Goal: Download file/media

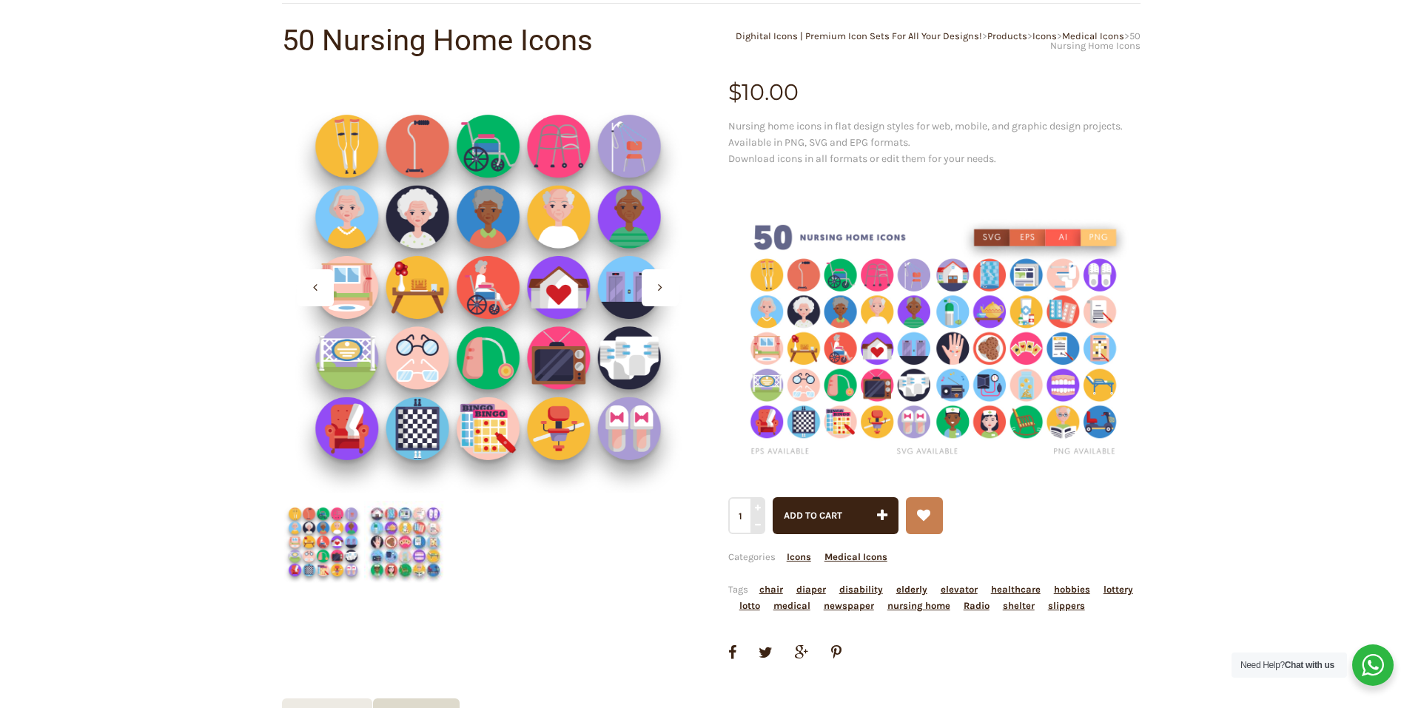
scroll to position [74, 0]
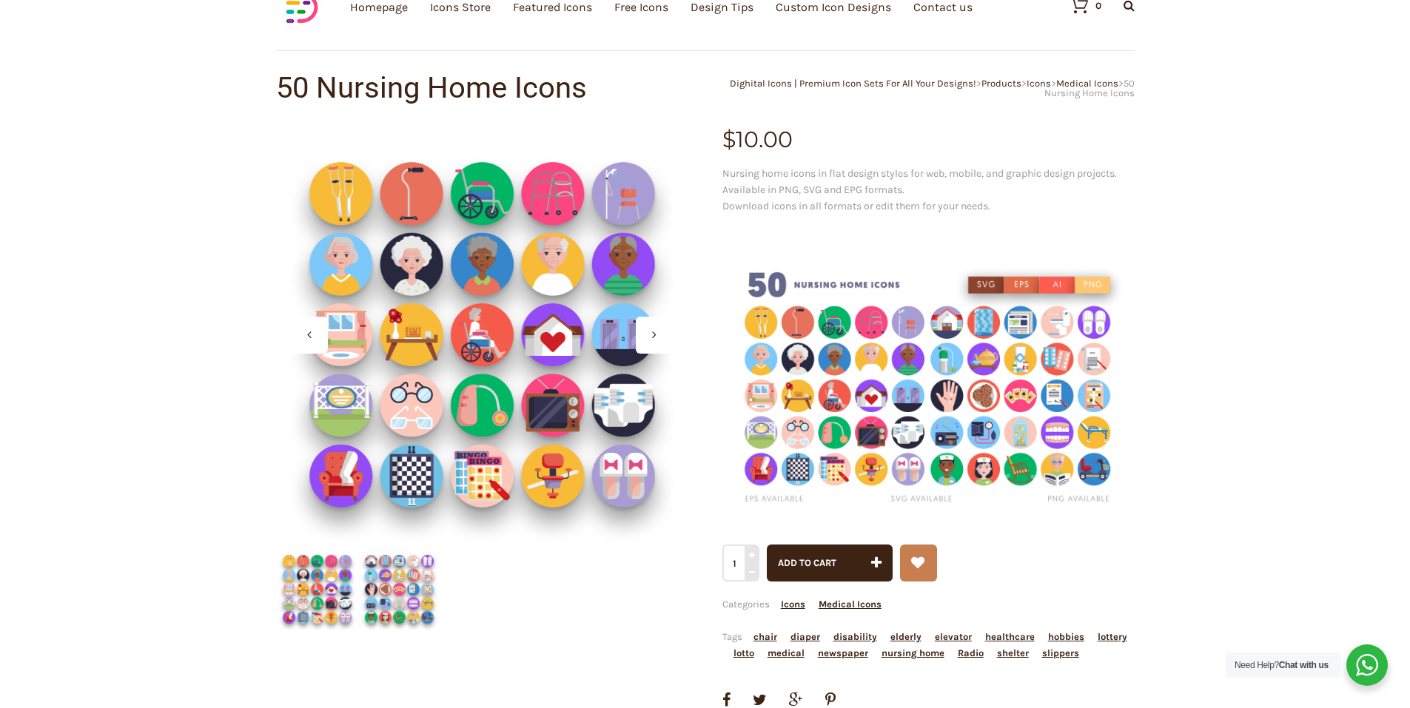
click at [650, 331] on div at bounding box center [654, 335] width 37 height 37
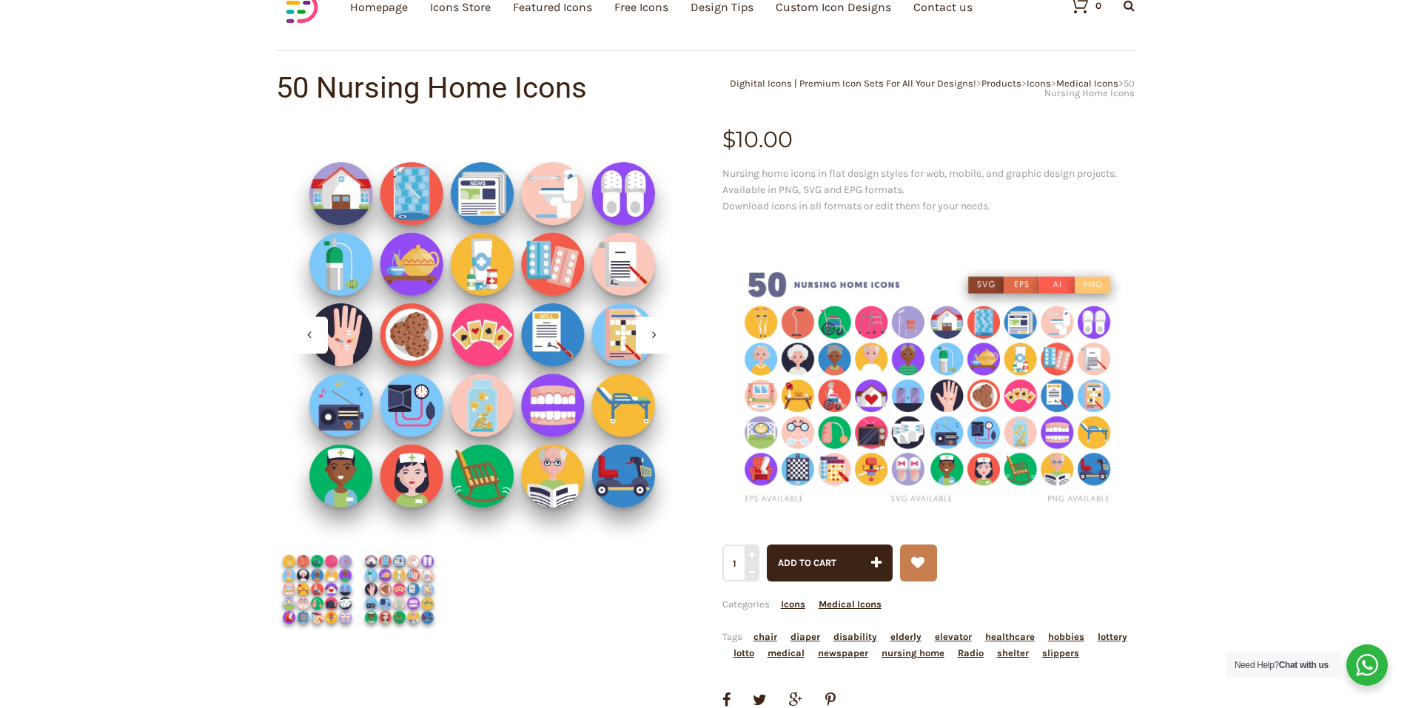
click at [650, 331] on div at bounding box center [654, 335] width 37 height 37
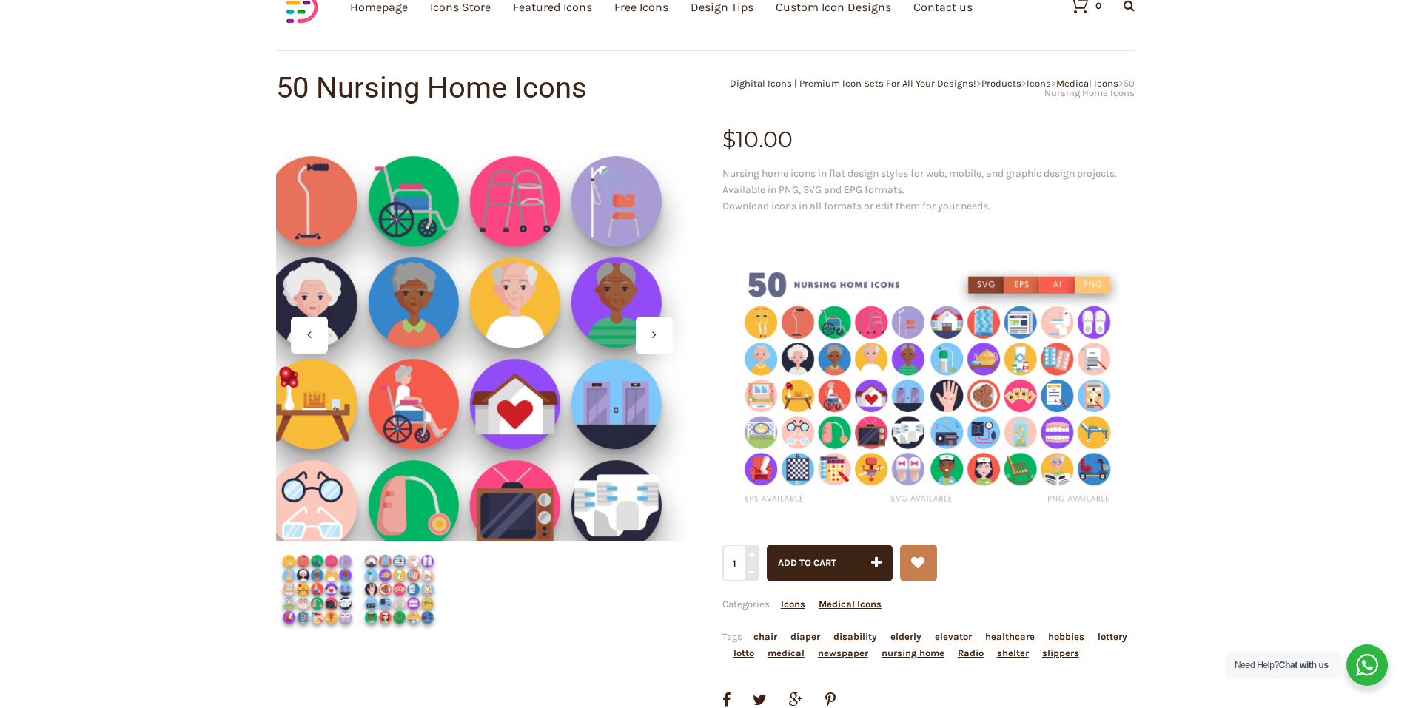
click at [529, 286] on div at bounding box center [482, 335] width 412 height 412
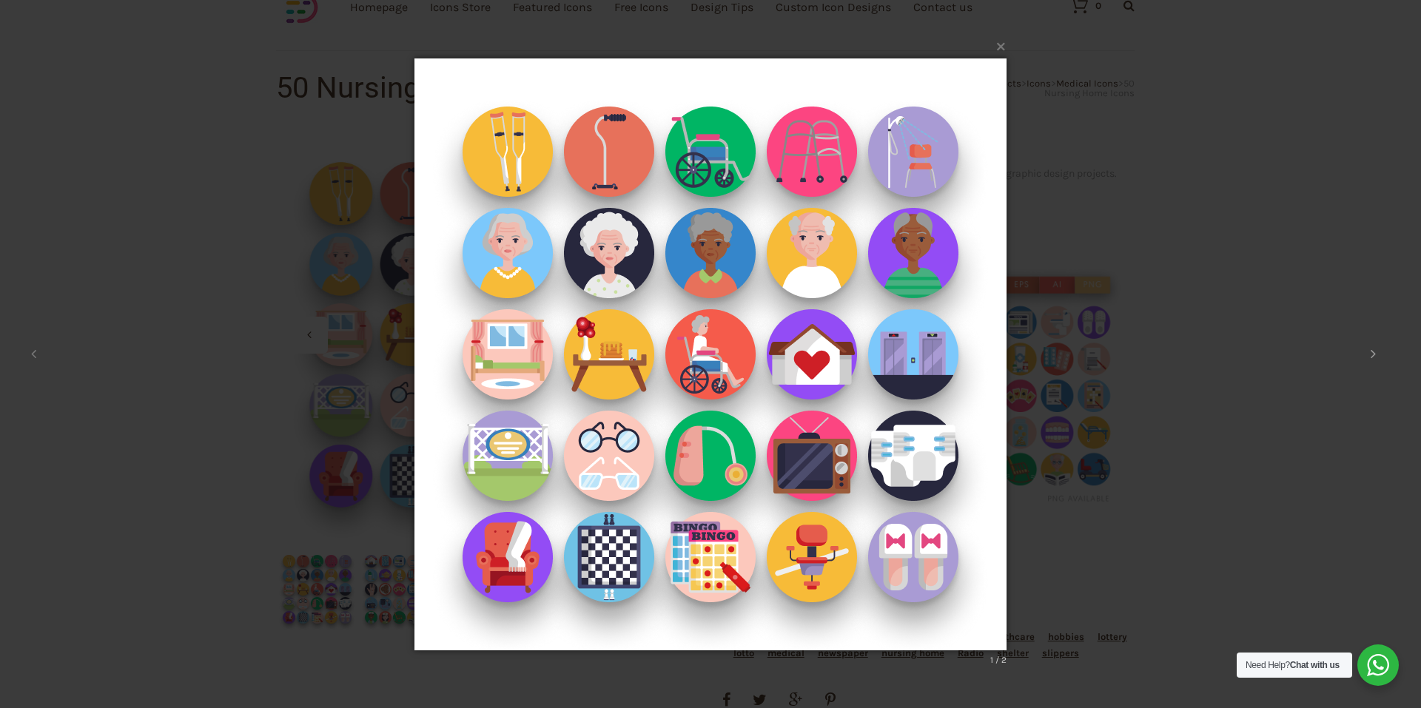
click at [1373, 355] on icon at bounding box center [1373, 353] width 5 height 15
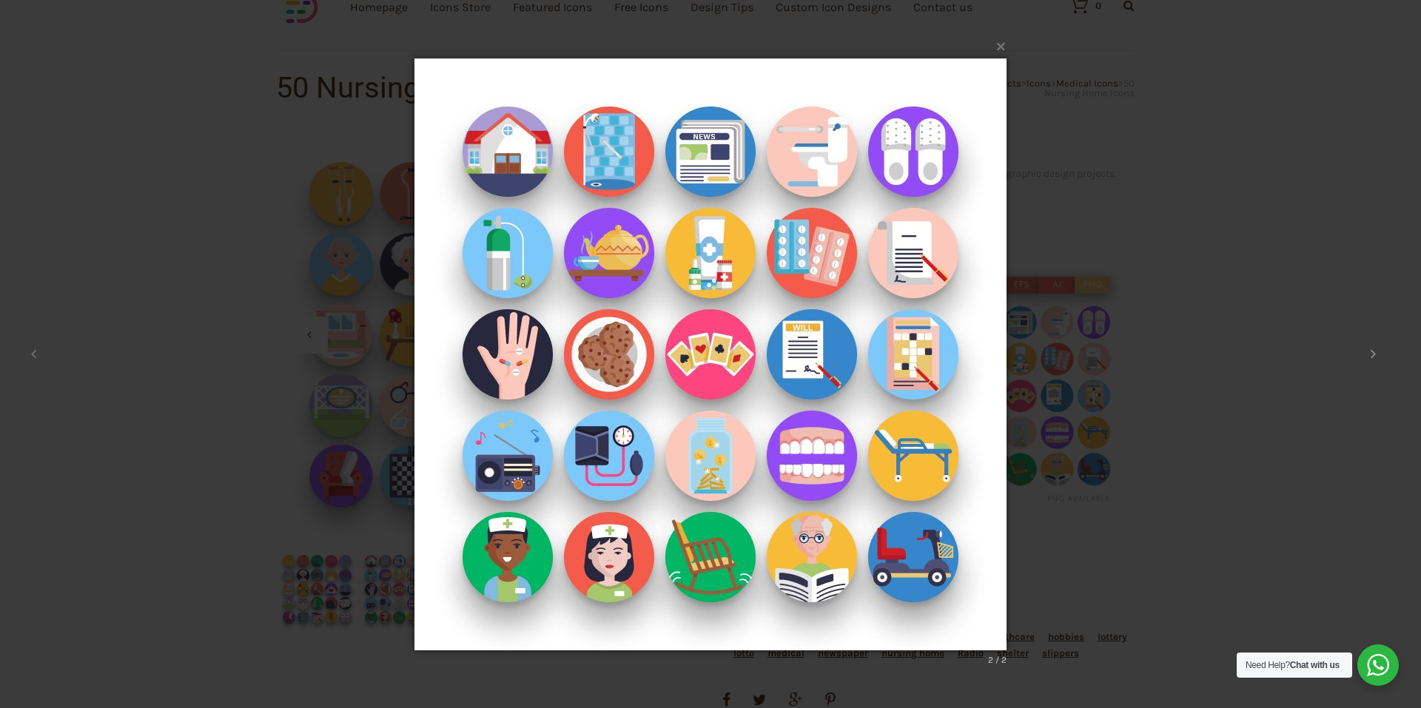
click at [1373, 355] on icon at bounding box center [1373, 353] width 5 height 15
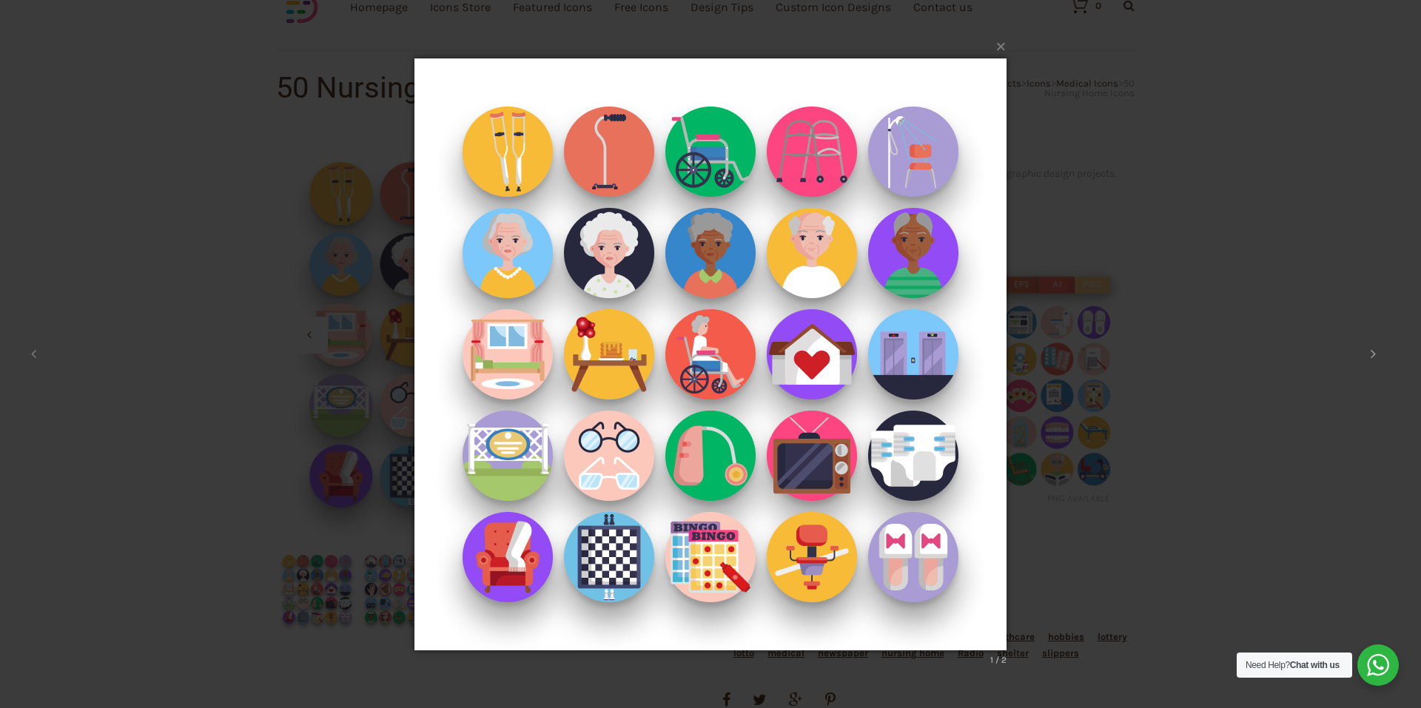
click at [1373, 355] on icon at bounding box center [1373, 353] width 5 height 15
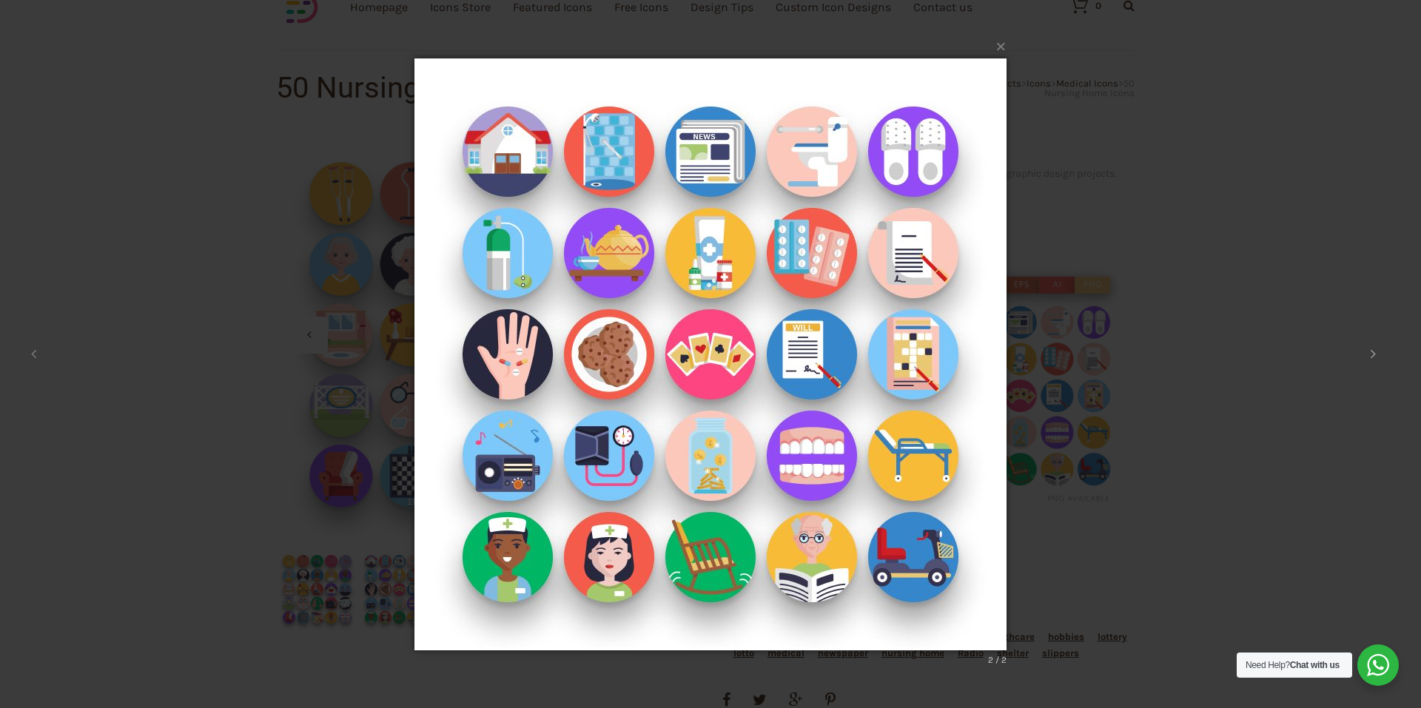
click at [1373, 355] on icon at bounding box center [1373, 353] width 5 height 15
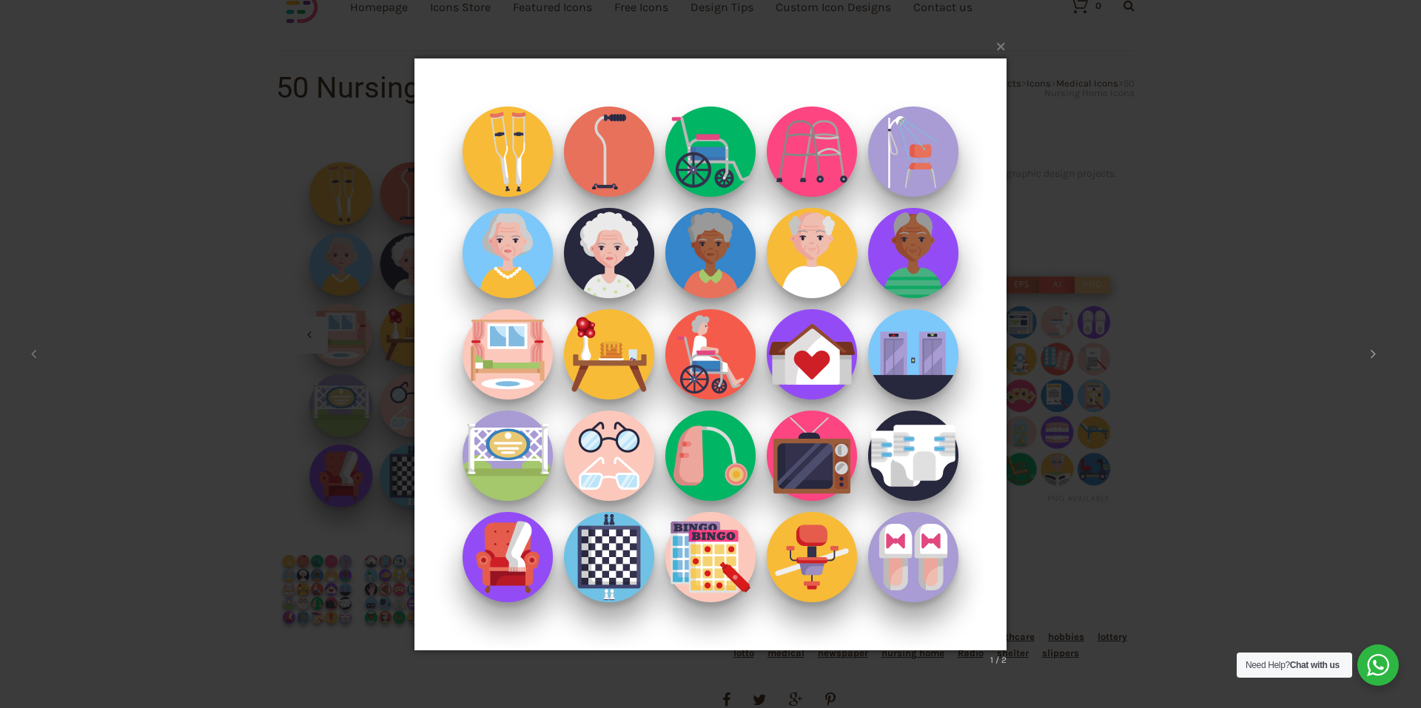
click at [1373, 355] on icon at bounding box center [1373, 353] width 5 height 15
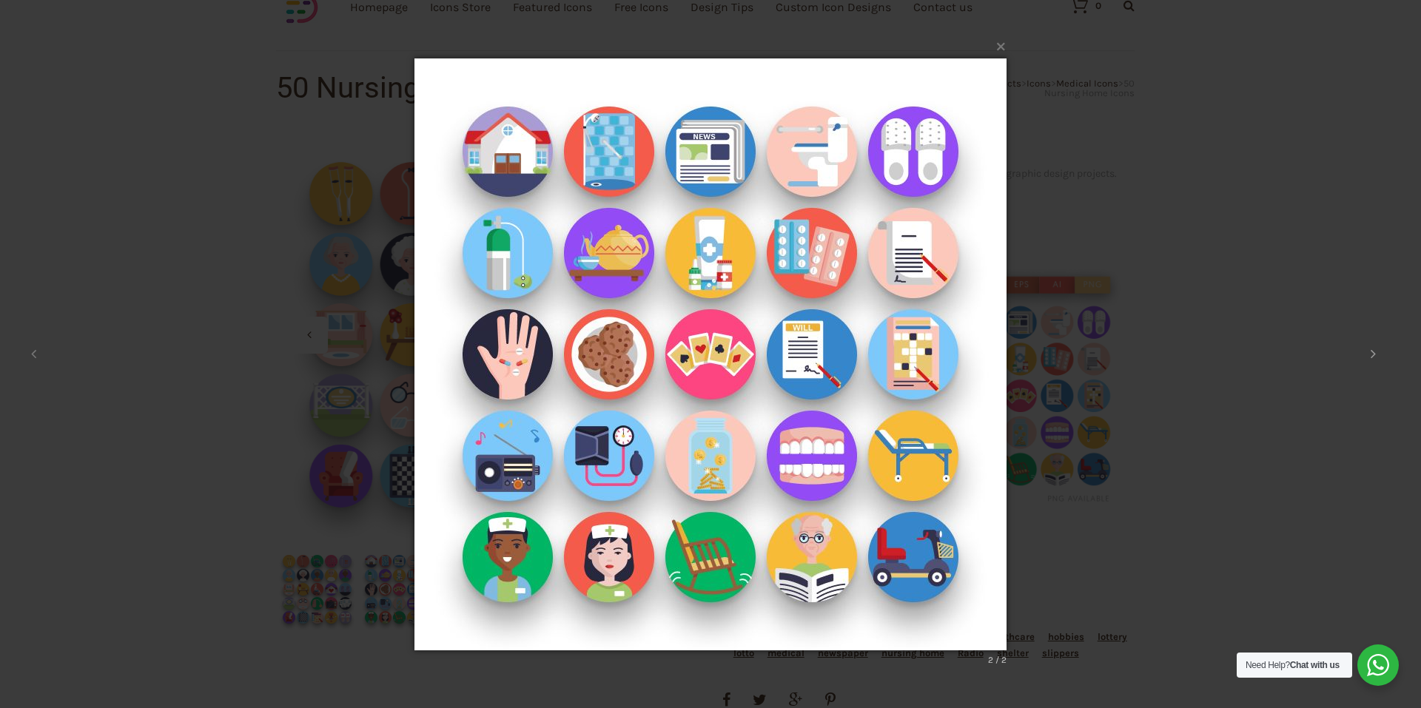
click at [1373, 355] on icon at bounding box center [1373, 353] width 5 height 15
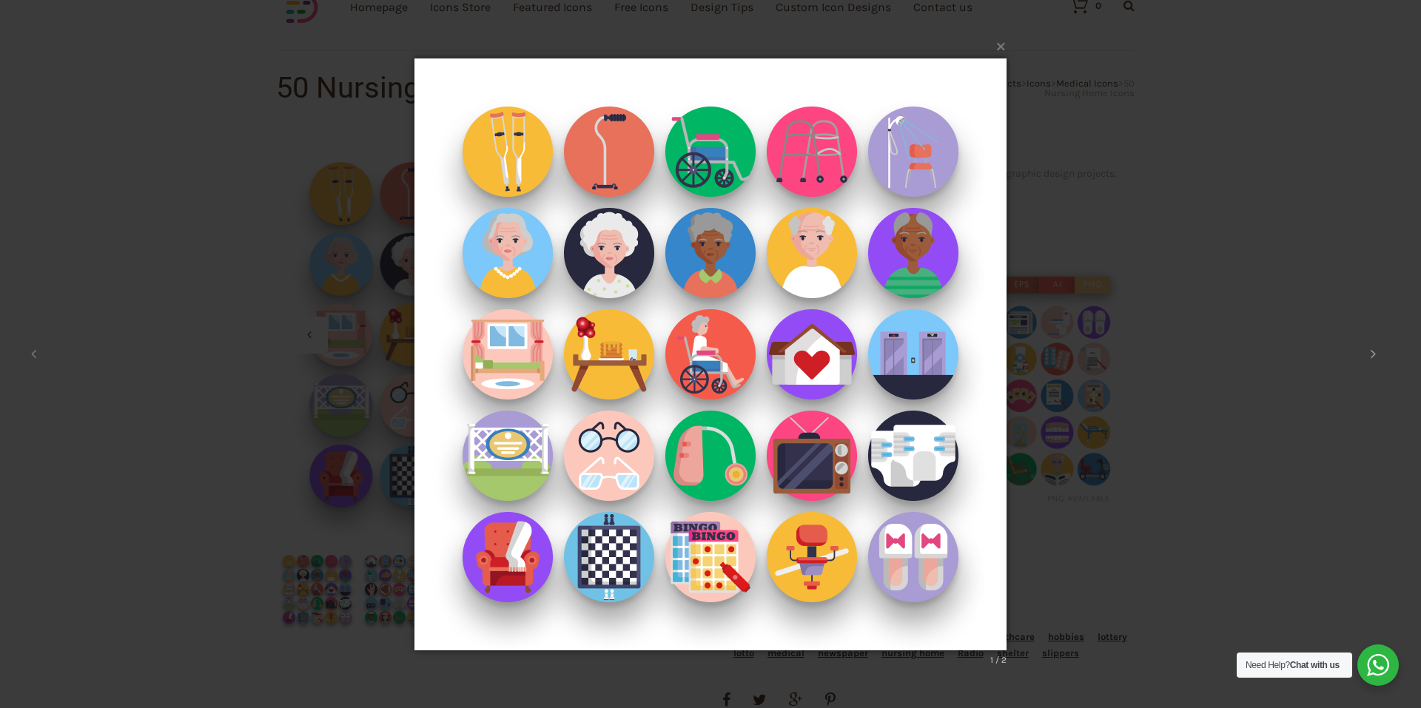
click at [1373, 355] on icon at bounding box center [1373, 353] width 5 height 15
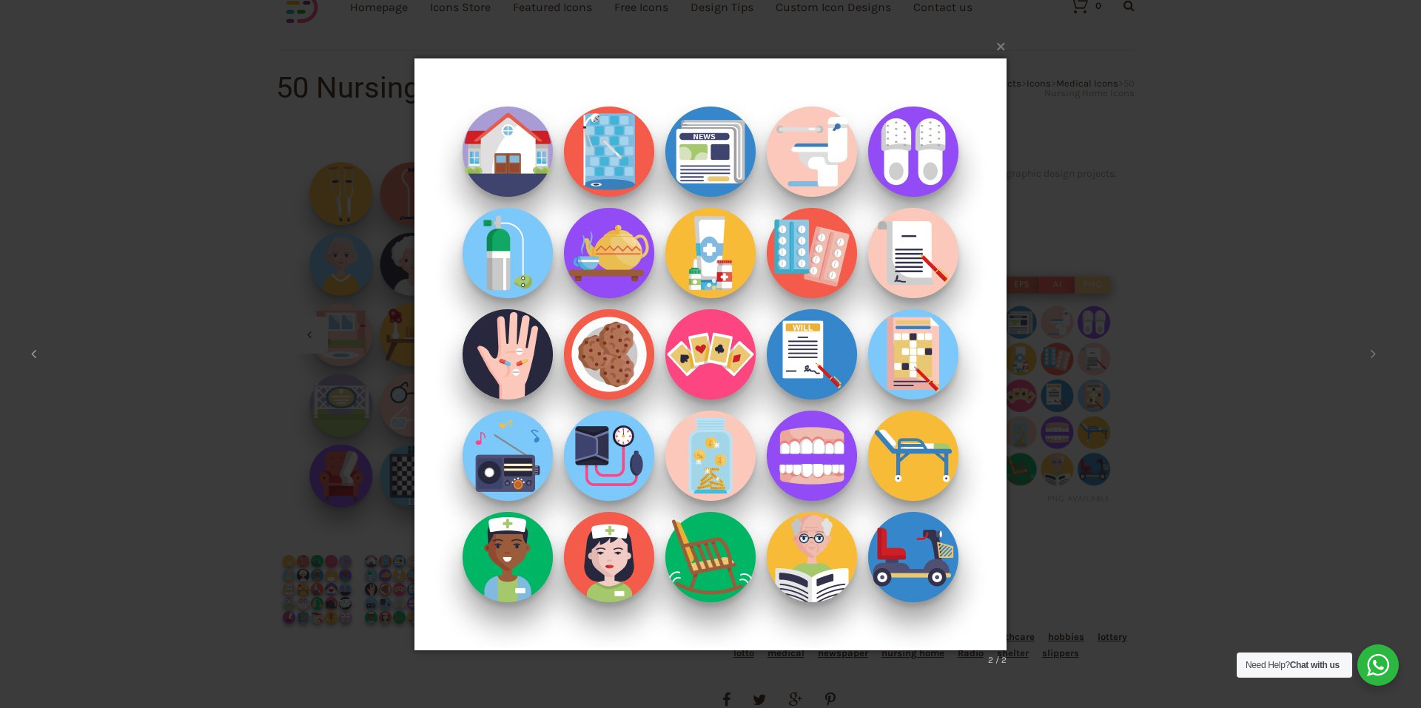
click at [31, 355] on icon at bounding box center [33, 353] width 5 height 15
